Goal: Information Seeking & Learning: Learn about a topic

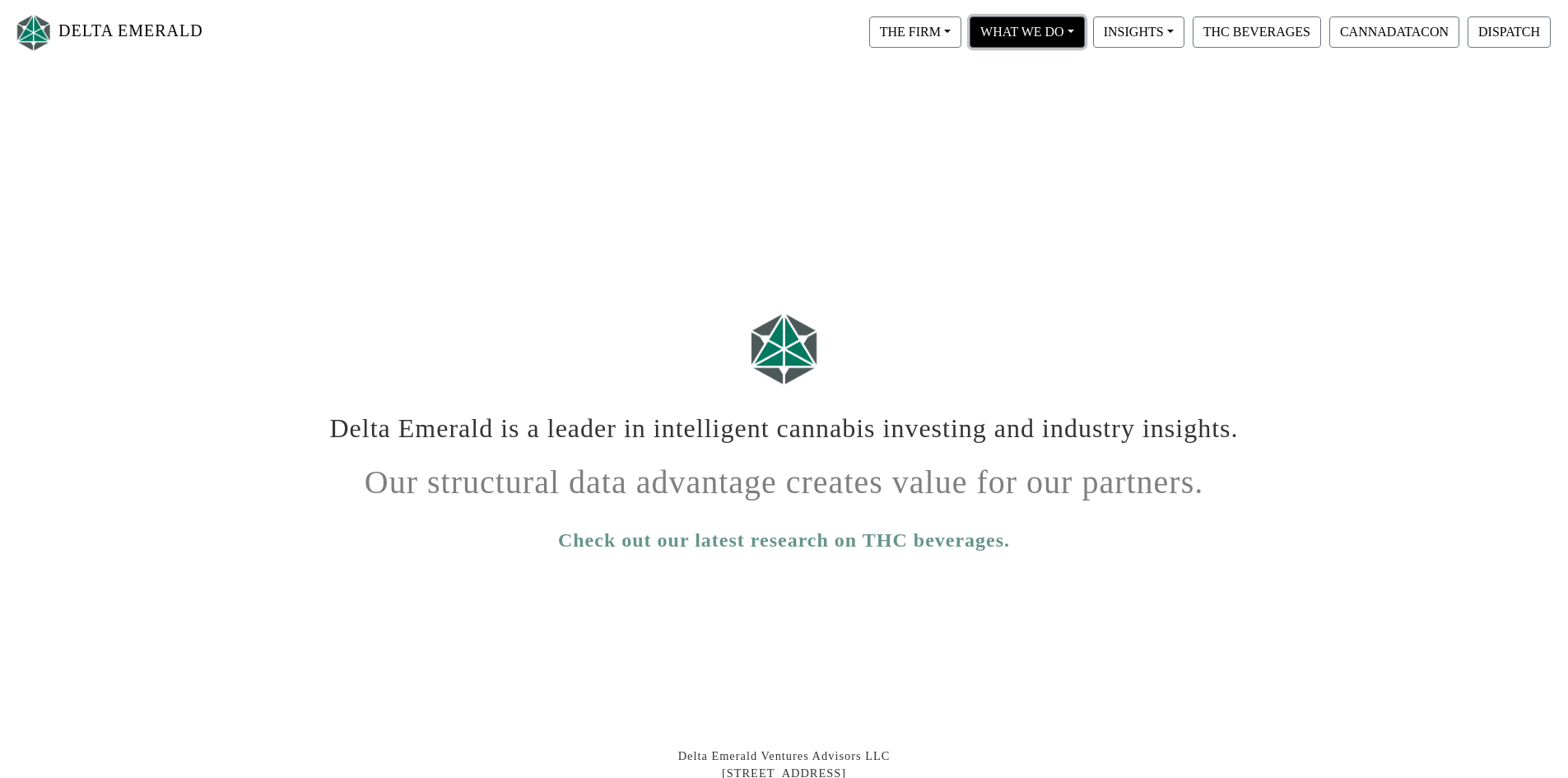
click at [1073, 43] on button "WHAT WE DO" at bounding box center [1027, 32] width 115 height 31
click at [1064, 74] on link "Private Equity" at bounding box center [1050, 74] width 170 height 27
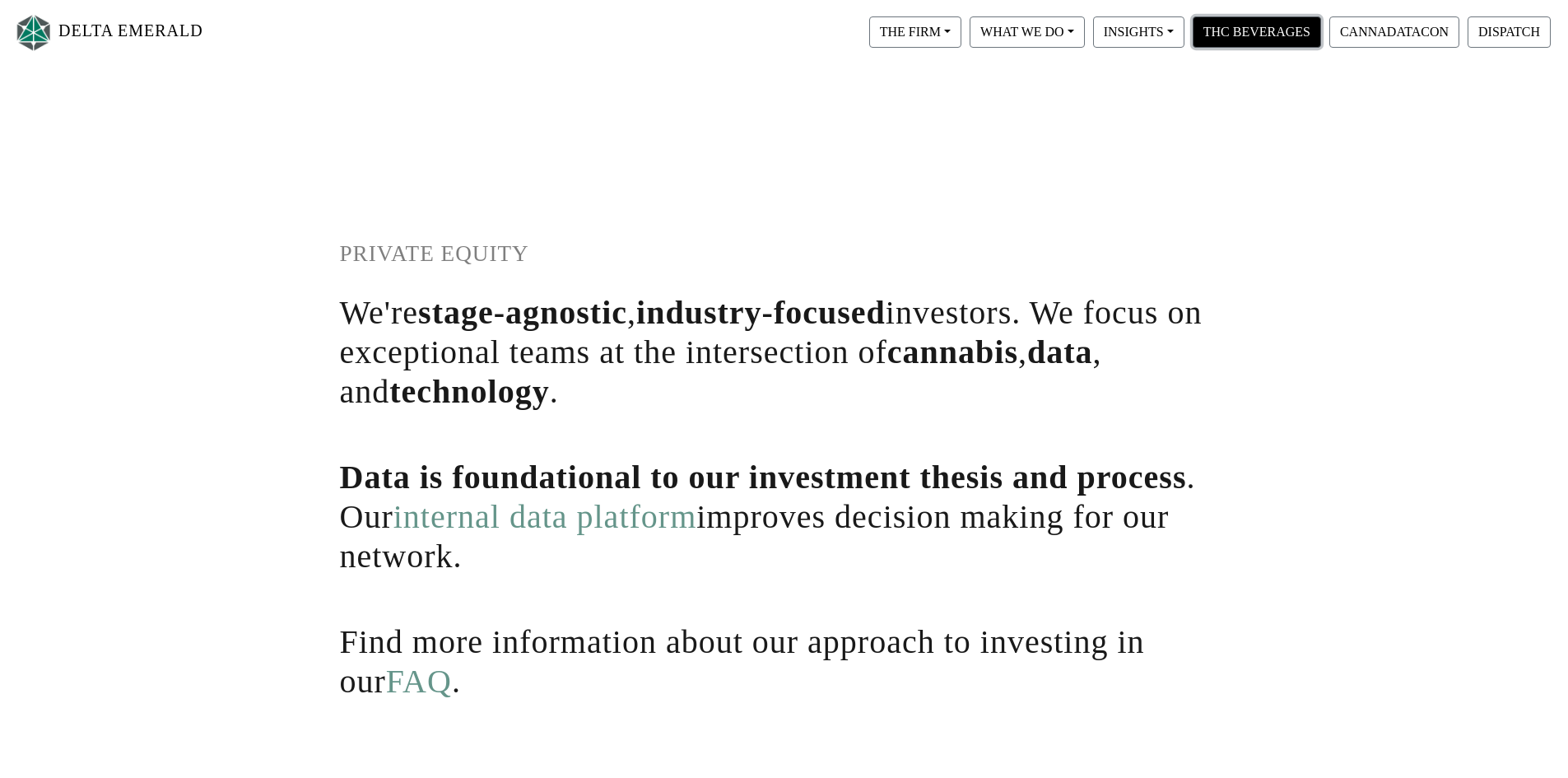
click at [1275, 26] on button "THC BEVERAGES" at bounding box center [1257, 32] width 129 height 31
